Goal: Task Accomplishment & Management: Manage account settings

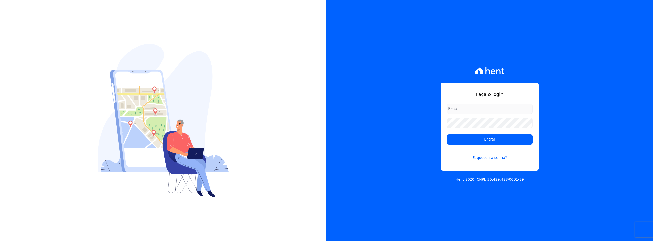
drag, startPoint x: 477, startPoint y: 111, endPoint x: 480, endPoint y: 111, distance: 2.9
click at [479, 111] on input "email" at bounding box center [490, 109] width 86 height 10
type input "[EMAIL_ADDRESS][DOMAIN_NAME]"
click at [447, 134] on input "Entrar" at bounding box center [490, 139] width 86 height 10
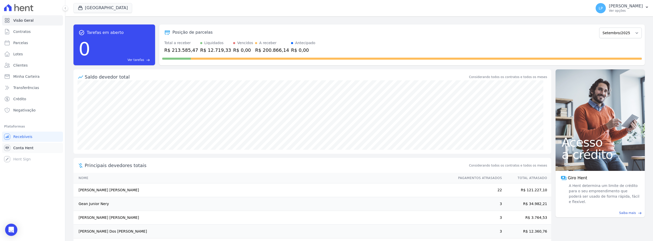
click at [29, 147] on span "Conta Hent" at bounding box center [23, 147] width 20 height 5
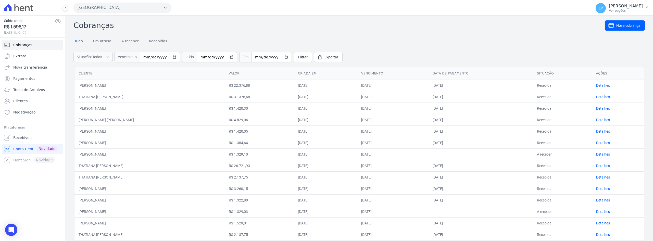
click at [114, 10] on button "Estação Nogueira" at bounding box center [122, 8] width 98 height 10
click at [92, 37] on label "Estação Nogueira 3" at bounding box center [102, 38] width 41 height 5
click at [0, 0] on input "Estação Nogueira 3" at bounding box center [0, 0] width 0 height 0
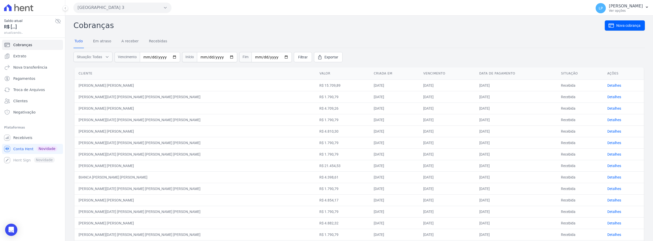
click at [59, 21] on icon at bounding box center [58, 21] width 6 height 6
